Goal: Task Accomplishment & Management: Manage account settings

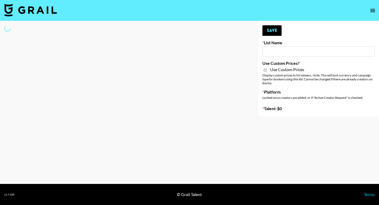
type input "Laifen (IG)"
checkbox input "true"
select select "Brand"
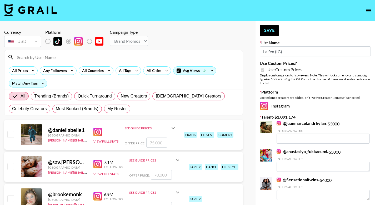
click at [44, 60] on input at bounding box center [127, 57] width 226 height 8
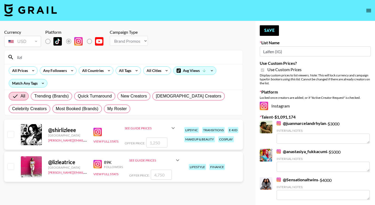
type input "lizl"
click at [14, 165] on div at bounding box center [10, 166] width 8 height 9
click at [14, 165] on input "checkbox" at bounding box center [10, 166] width 6 height 6
checkbox input "true"
drag, startPoint x: 167, startPoint y: 176, endPoint x: 134, endPoint y: 174, distance: 33.0
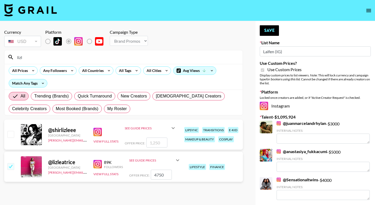
click at [134, 174] on div "Offer Price: 4750" at bounding box center [155, 175] width 52 height 10
type input "2000"
click at [276, 29] on button "Save" at bounding box center [269, 30] width 19 height 11
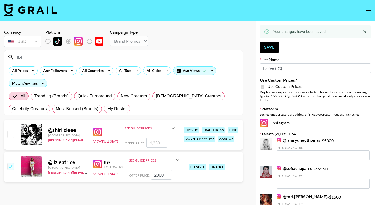
click at [52, 52] on div "lizl" at bounding box center [123, 57] width 238 height 14
click at [50, 56] on input "lizl" at bounding box center [127, 57] width 226 height 8
type input "l"
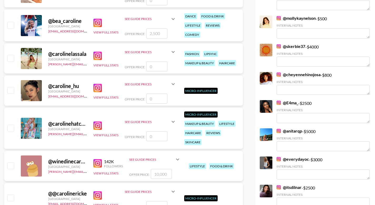
scroll to position [221, 0]
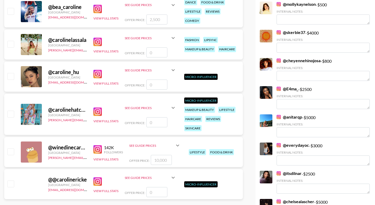
type input "caroline"
click at [11, 150] on input "checkbox" at bounding box center [10, 151] width 6 height 6
checkbox input "true"
type input "10000"
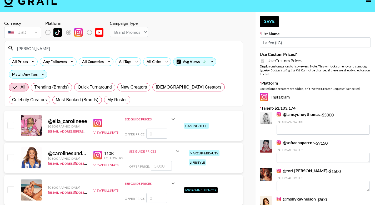
scroll to position [0, 0]
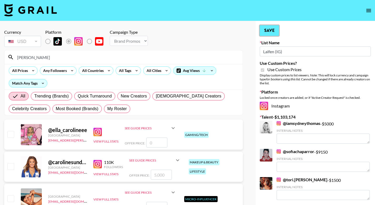
click at [267, 31] on button "Save" at bounding box center [269, 30] width 19 height 11
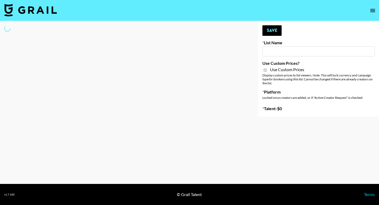
type input "[PERSON_NAME] (IG)"
checkbox input "true"
select select "Brand"
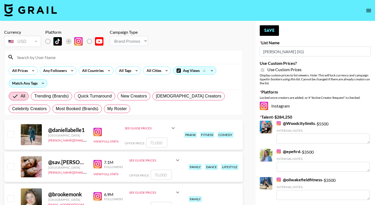
click at [55, 61] on input at bounding box center [127, 57] width 226 height 8
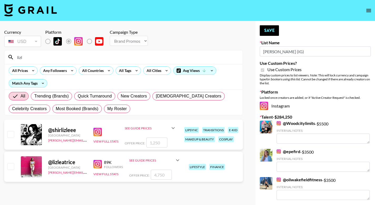
type input "lizl"
click at [7, 162] on div at bounding box center [10, 166] width 8 height 9
click at [11, 165] on input "checkbox" at bounding box center [10, 166] width 6 height 6
checkbox input "true"
drag, startPoint x: 163, startPoint y: 175, endPoint x: 116, endPoint y: 170, distance: 47.0
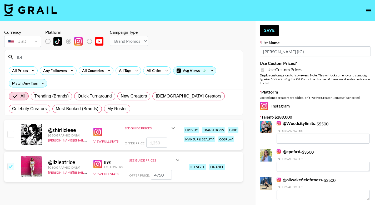
click at [116, 170] on div "@ lizleatrice France erin.oconnell@grail-talent.com 89K Followers View Full Sta…" at bounding box center [123, 167] width 239 height 30
type input "2000"
click at [278, 30] on button "Save" at bounding box center [269, 30] width 19 height 11
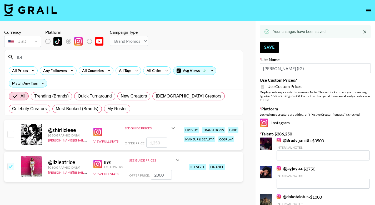
click at [63, 55] on input "lizl" at bounding box center [127, 57] width 226 height 8
type input "l"
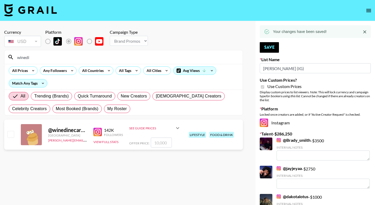
type input "winedi"
drag, startPoint x: 4, startPoint y: 135, endPoint x: 11, endPoint y: 135, distance: 6.6
click at [5, 135] on div "@ winedinecaroline France erin.oconnell@grail-talent.com 142K Followers View Fu…" at bounding box center [123, 135] width 239 height 30
click at [11, 135] on input "checkbox" at bounding box center [10, 134] width 6 height 6
checkbox input "true"
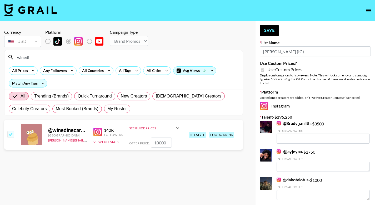
drag, startPoint x: 168, startPoint y: 144, endPoint x: 124, endPoint y: 142, distance: 44.3
click at [124, 142] on div "@ winedinecaroline France erin.oconnell@grail-talent.com 142K Followers View Fu…" at bounding box center [123, 135] width 239 height 30
type input "1"
checkbox input "false"
type input "2"
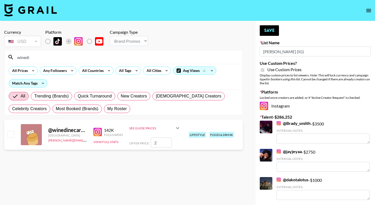
checkbox input "true"
type input "2.000"
click at [273, 30] on button "Save" at bounding box center [269, 30] width 19 height 11
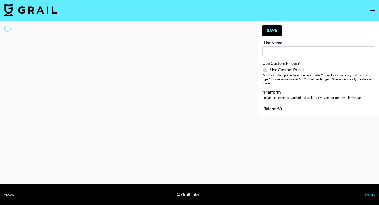
type input "Superpower (11th Sept)"
checkbox input "true"
select select "Brand"
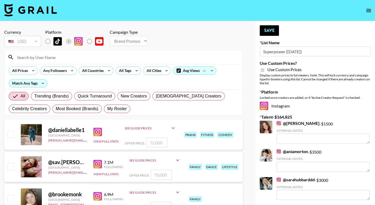
click at [78, 57] on input at bounding box center [127, 57] width 226 height 8
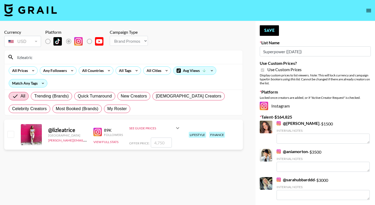
type input "lizleatric"
click at [13, 136] on input "checkbox" at bounding box center [10, 134] width 6 height 6
checkbox input "true"
drag, startPoint x: 169, startPoint y: 142, endPoint x: 114, endPoint y: 141, distance: 55.1
click at [114, 141] on div "@ lizleatrice France erin.oconnell@grail-talent.com 89K Followers View Full Sta…" at bounding box center [123, 135] width 239 height 30
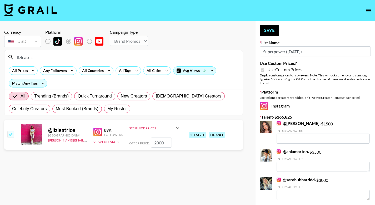
type input "2000"
click at [139, 179] on section "Currency USD USD ​ Platform Campaign Type Choose Type... Song Promos Brand Prom…" at bounding box center [123, 106] width 239 height 163
click at [270, 35] on button "Save" at bounding box center [269, 30] width 19 height 11
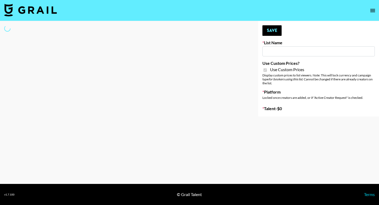
type input "[PERSON_NAME] ([DATE])"
checkbox input "true"
select select "Brand"
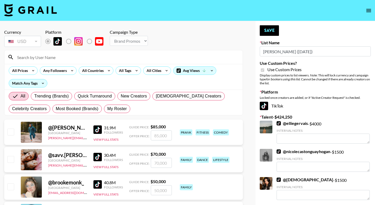
click at [119, 61] on input at bounding box center [127, 57] width 226 height 8
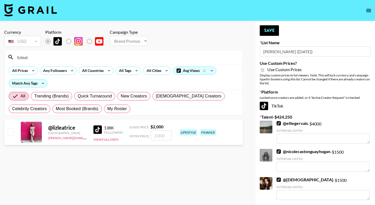
type input "lizleat"
click at [12, 134] on input "checkbox" at bounding box center [10, 132] width 6 height 6
checkbox input "true"
type input "2000"
click at [274, 28] on button "Save" at bounding box center [269, 30] width 19 height 11
